Goal: Task Accomplishment & Management: Manage account settings

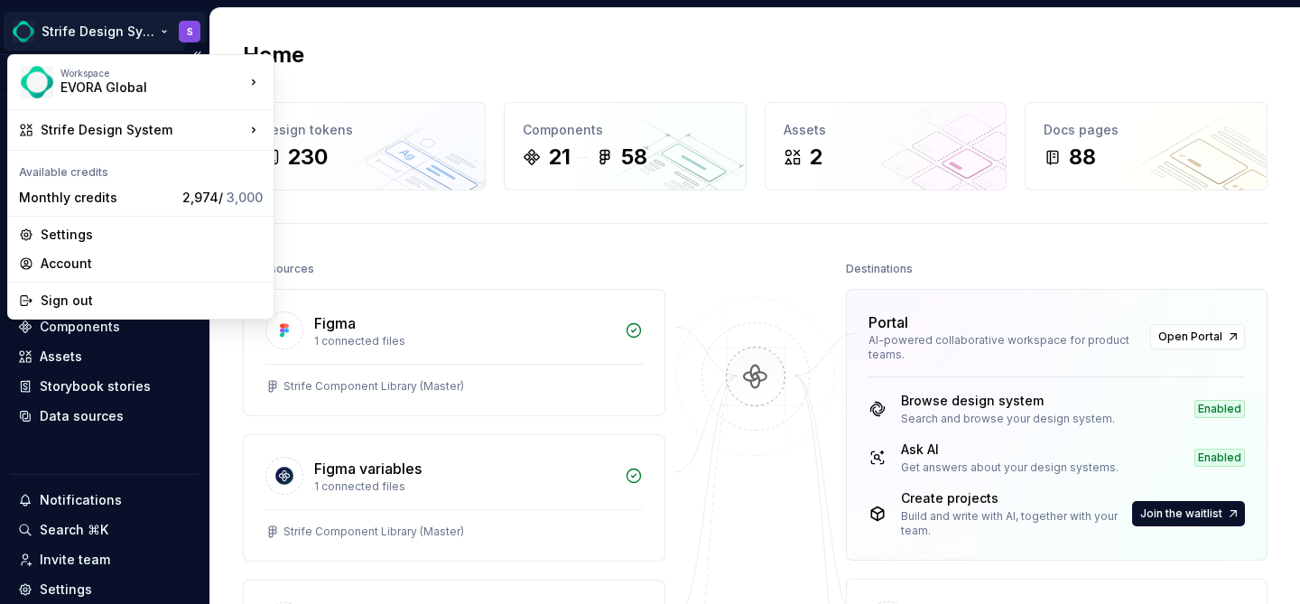
click at [154, 36] on html "Strife Design System S Version Current draft Home Documentation Analytics Code …" at bounding box center [650, 302] width 1300 height 604
click at [92, 237] on div "Settings" at bounding box center [152, 235] width 222 height 18
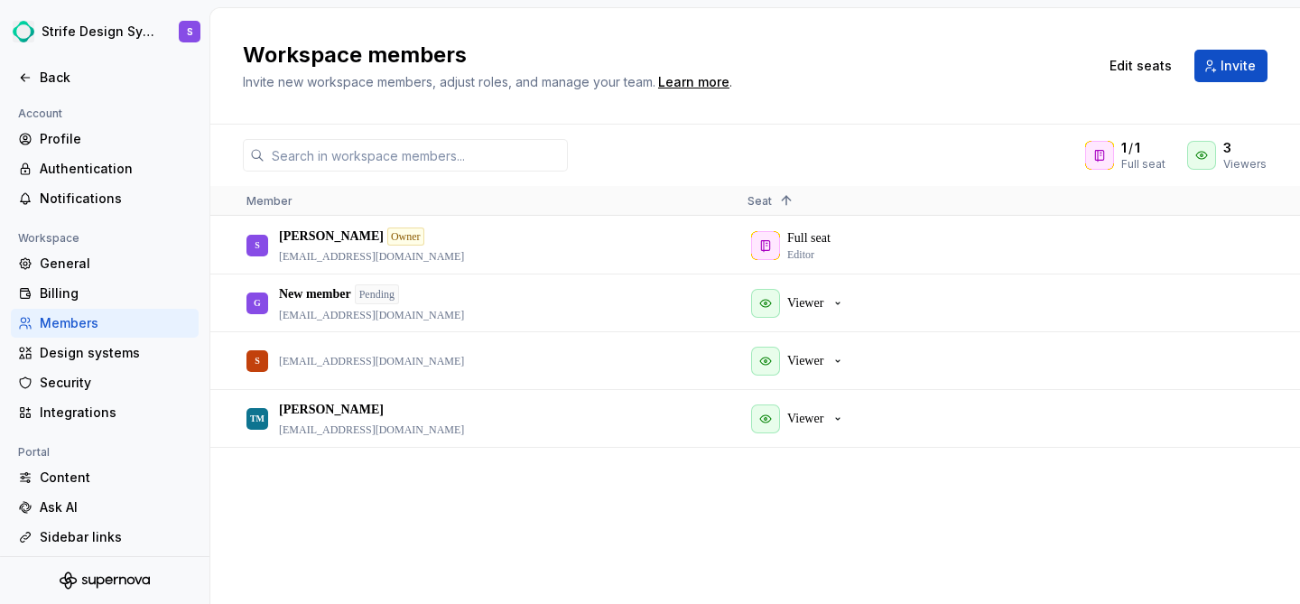
click at [59, 93] on div at bounding box center [104, 97] width 209 height 11
click at [59, 92] on div at bounding box center [104, 97] width 209 height 11
click at [59, 91] on div "Back" at bounding box center [105, 77] width 188 height 29
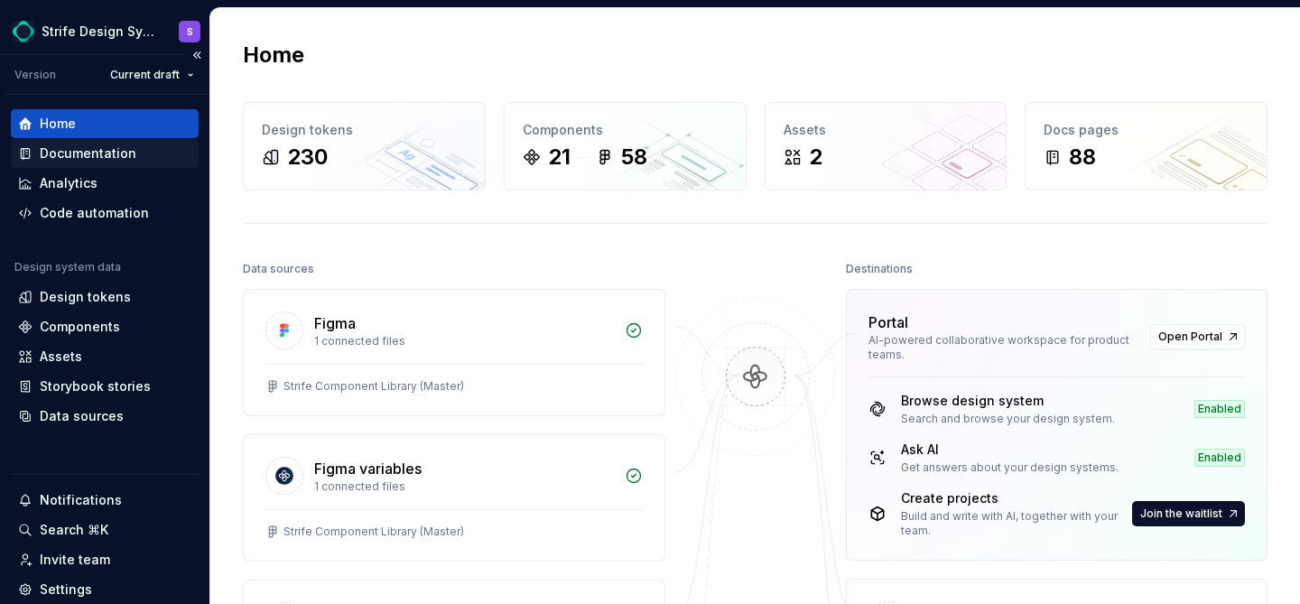
click at [85, 163] on div "Documentation" at bounding box center [105, 153] width 188 height 29
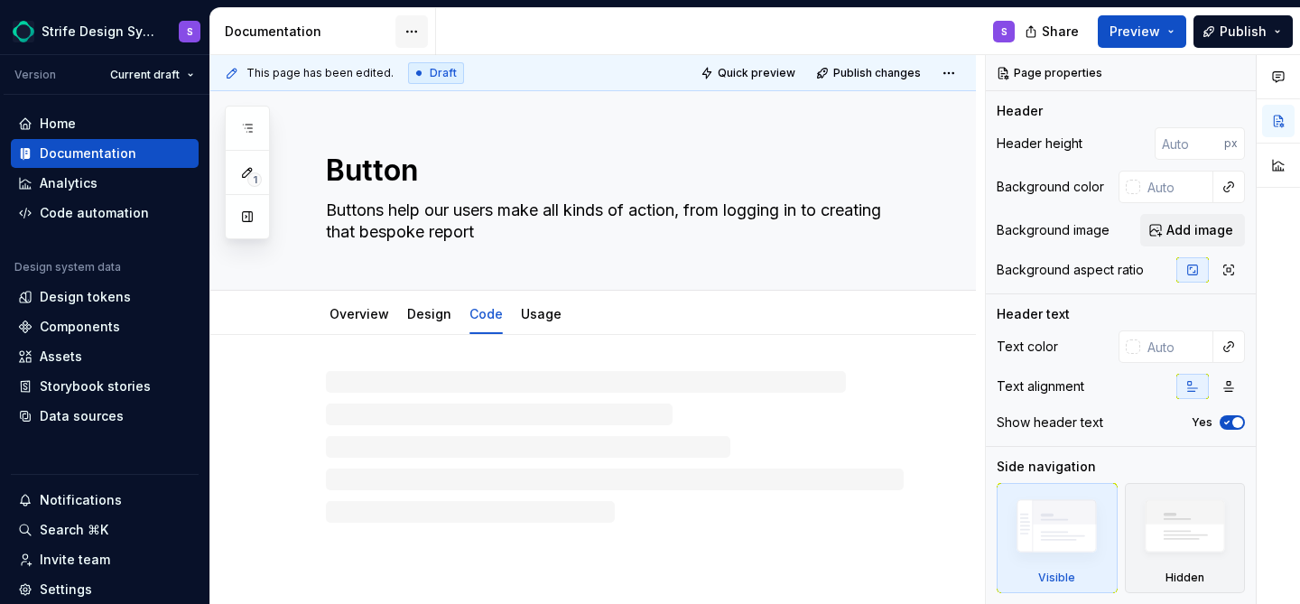
click at [412, 31] on html "Strife Design System S Version Current draft Home Documentation Analytics Code …" at bounding box center [650, 302] width 1300 height 604
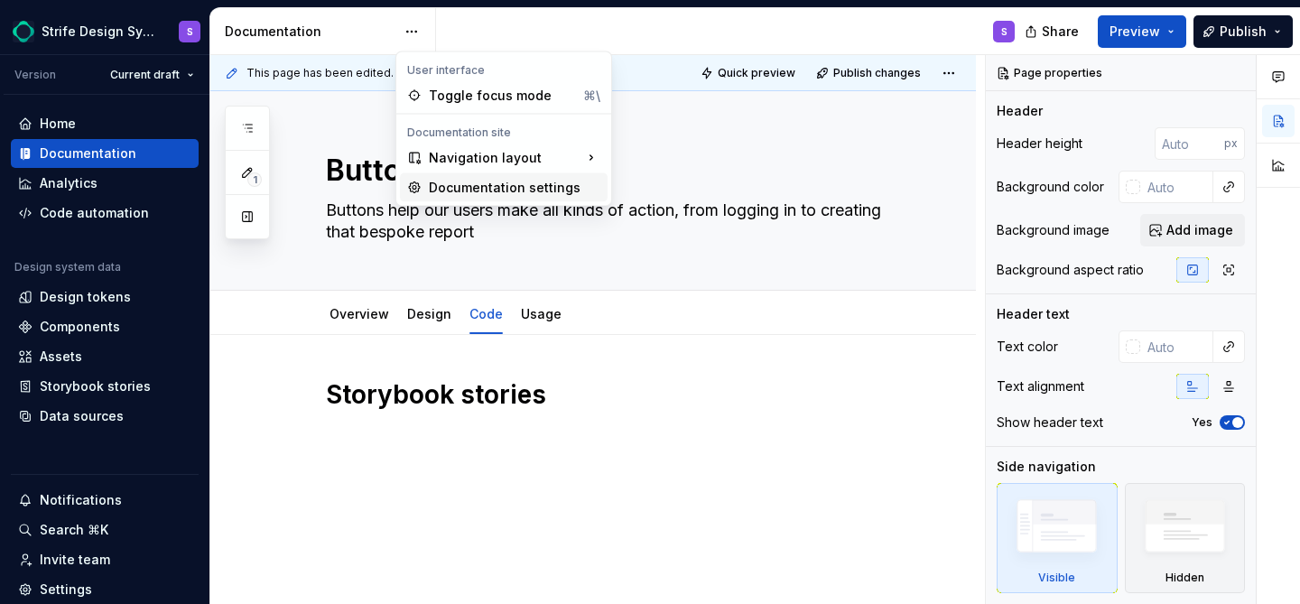
click at [437, 195] on div "Documentation settings" at bounding box center [515, 188] width 172 height 18
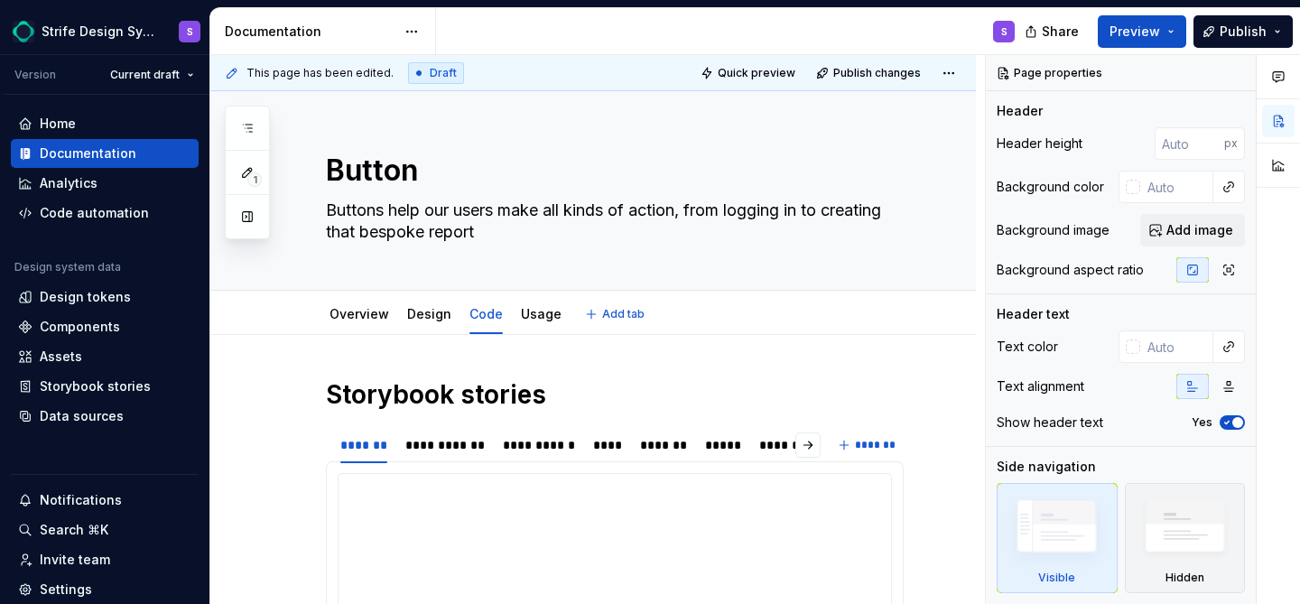
type textarea "*"
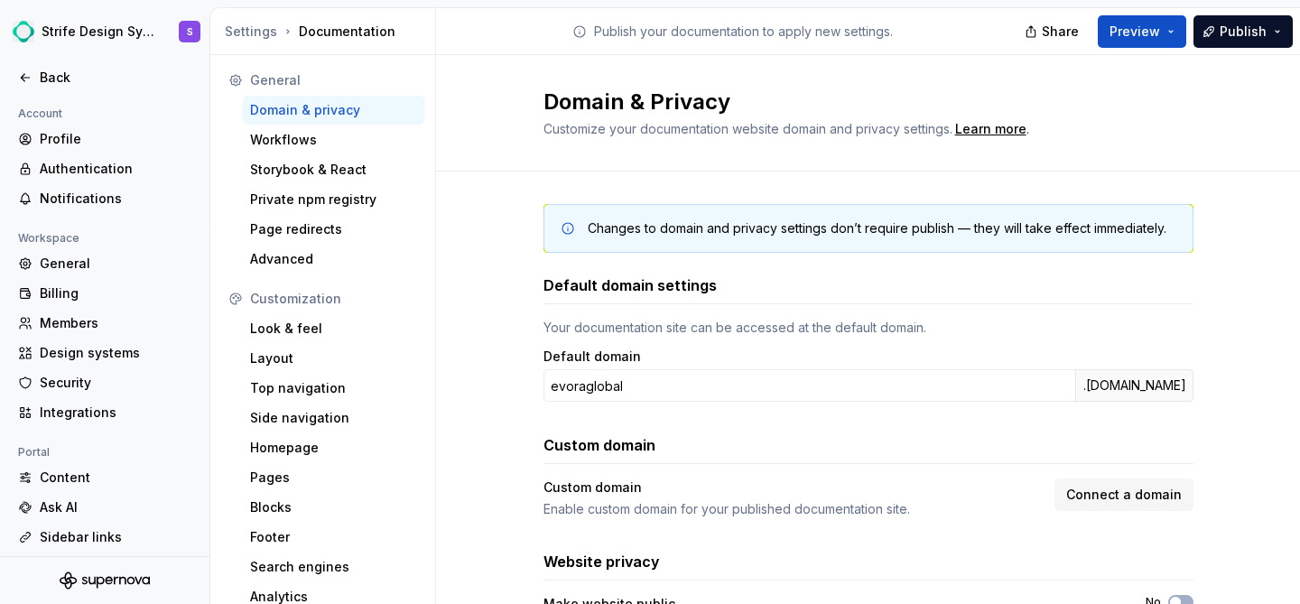
scroll to position [109, 0]
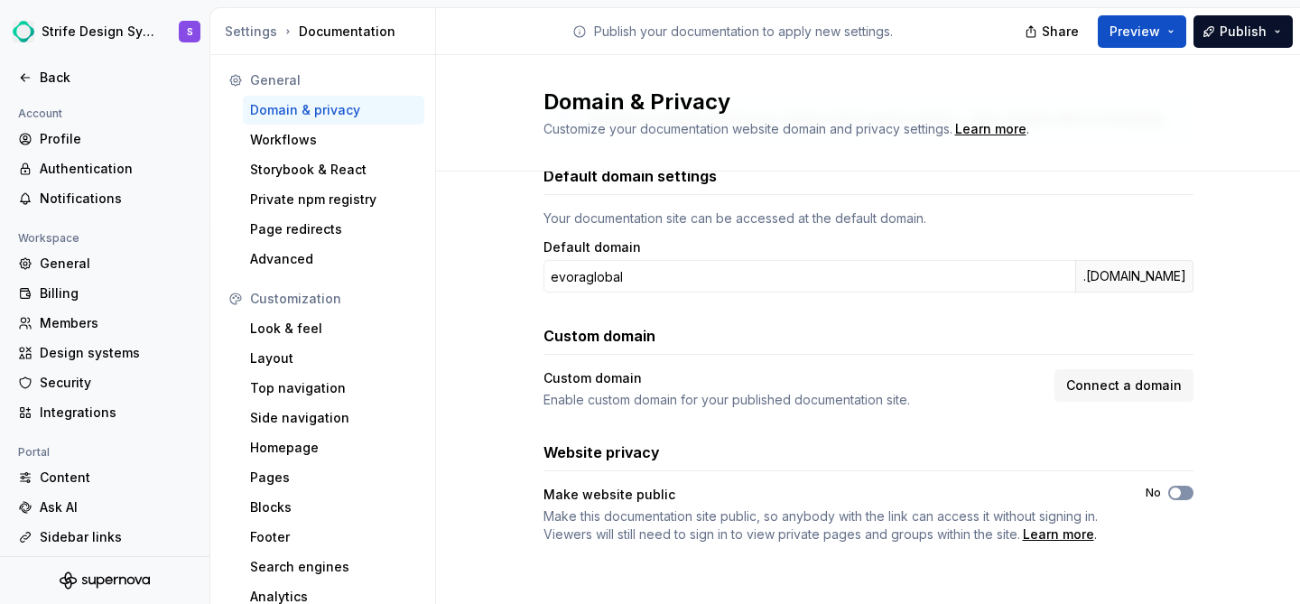
click at [1175, 494] on span "button" at bounding box center [1175, 493] width 11 height 11
type button "on"
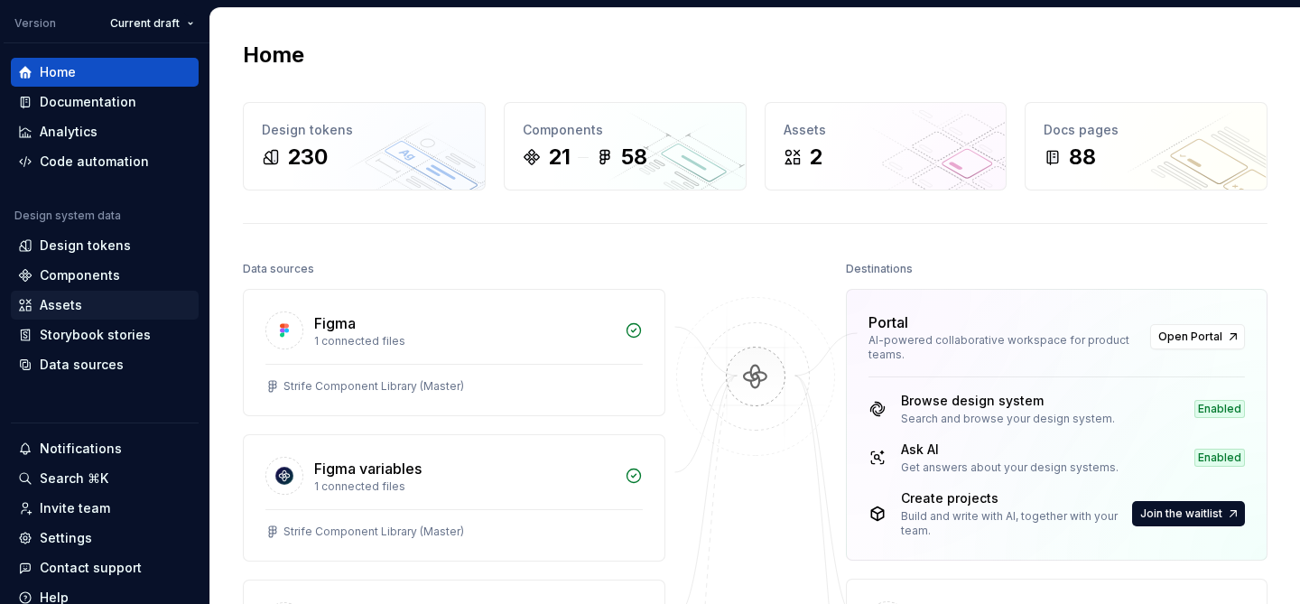
scroll to position [122, 0]
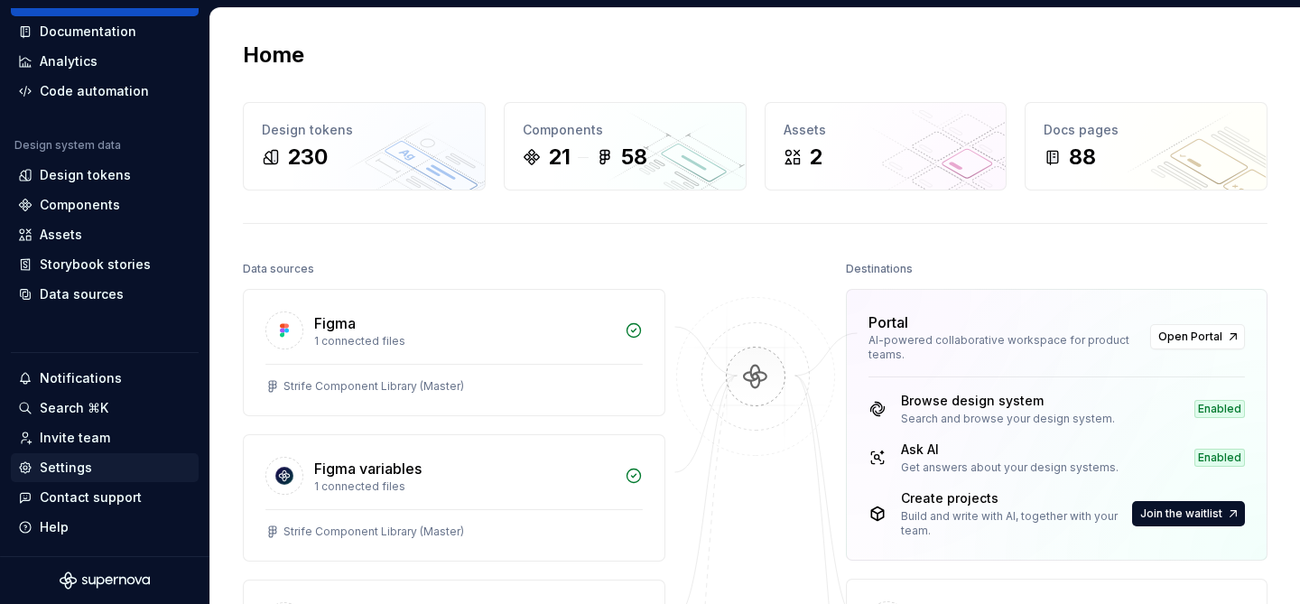
click at [78, 469] on div "Settings" at bounding box center [66, 468] width 52 height 18
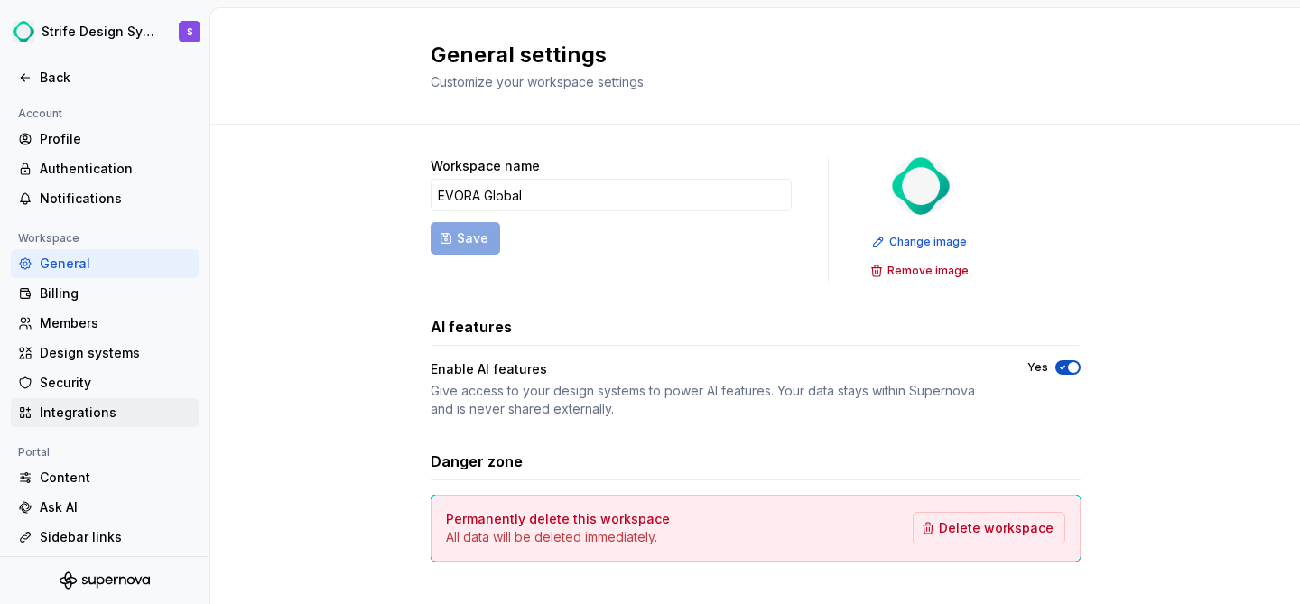
click at [77, 408] on div "Integrations" at bounding box center [116, 413] width 152 height 18
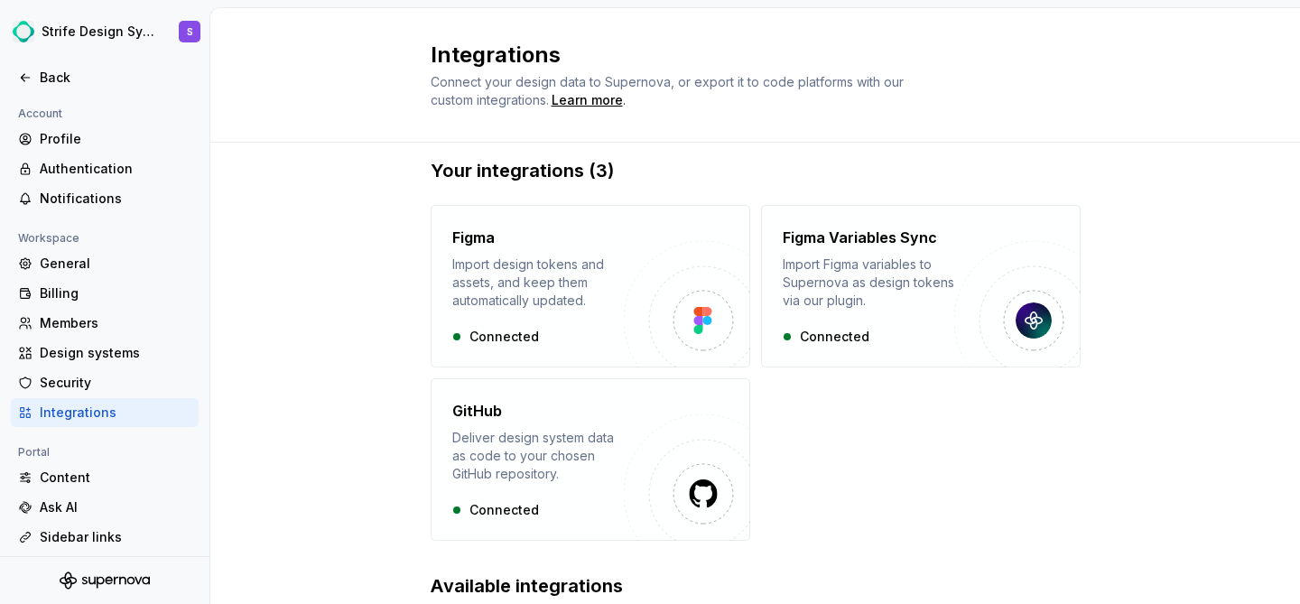
scroll to position [10, 0]
